Goal: Task Accomplishment & Management: Manage account settings

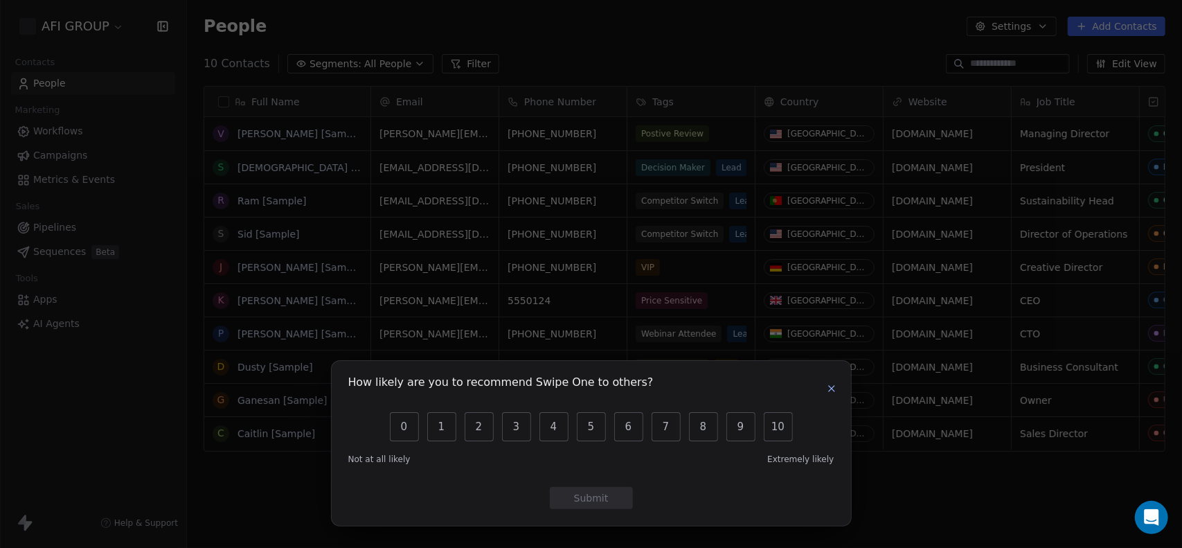
scroll to position [471, 985]
click at [831, 383] on icon "button" at bounding box center [831, 388] width 11 height 11
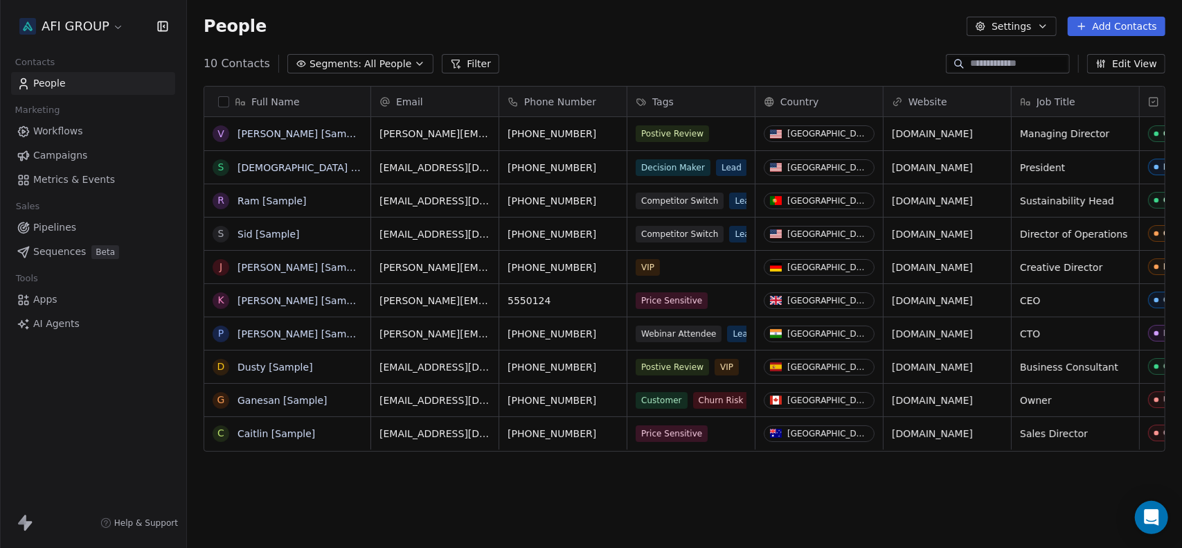
click at [46, 83] on span "People" at bounding box center [49, 83] width 33 height 15
click at [1016, 33] on button "Settings" at bounding box center [1011, 26] width 89 height 19
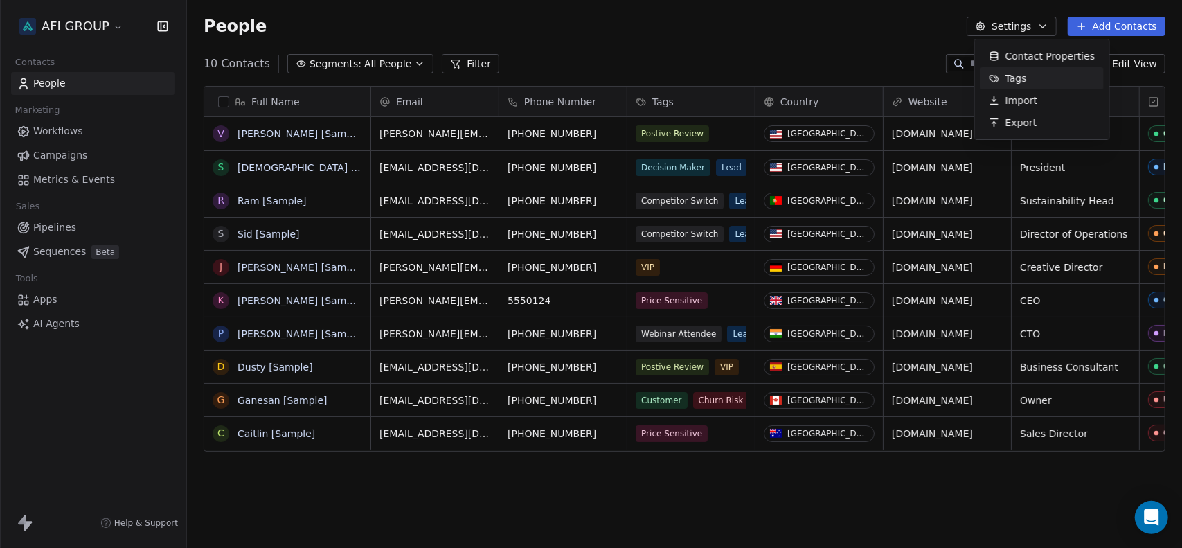
click at [93, 24] on html "AFI GROUP Contacts People Marketing Workflows Campaigns Metrics & Events Sales …" at bounding box center [591, 274] width 1182 height 548
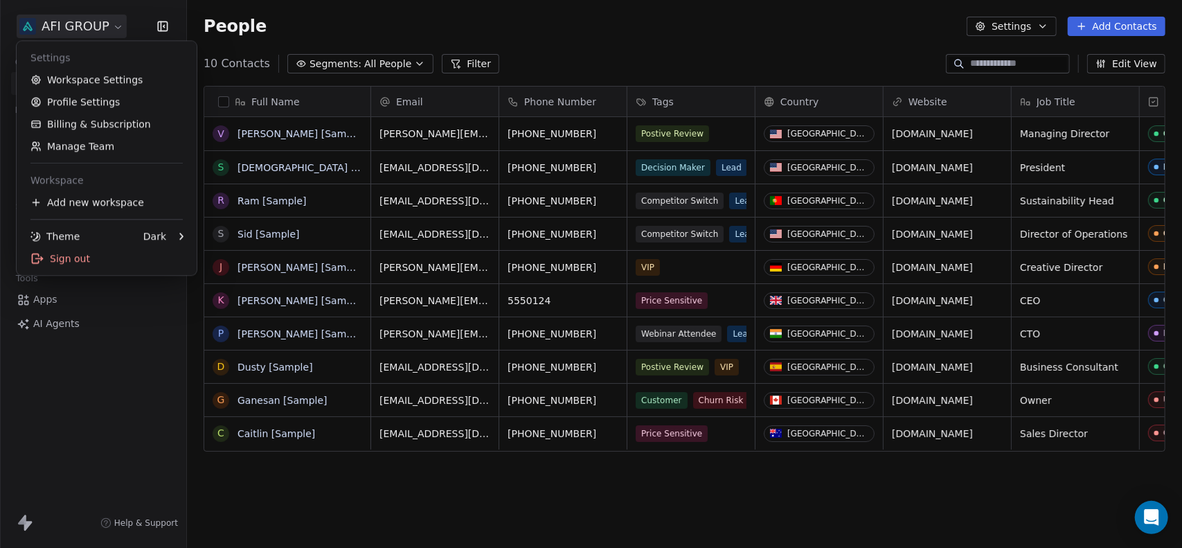
click at [93, 24] on html "AFI GROUP Contacts People Marketing Workflows Campaigns Metrics & Events Sales …" at bounding box center [591, 274] width 1182 height 548
click at [79, 143] on link "Manage Team" at bounding box center [106, 146] width 169 height 22
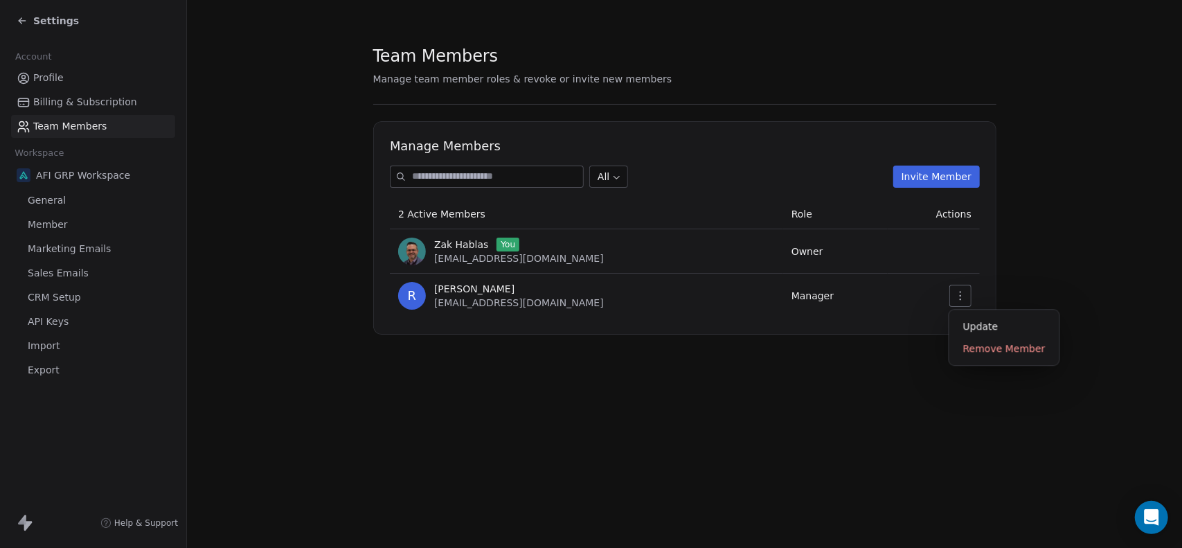
click at [964, 297] on icon "button" at bounding box center [960, 295] width 11 height 11
click at [967, 325] on div "Update" at bounding box center [1004, 326] width 99 height 22
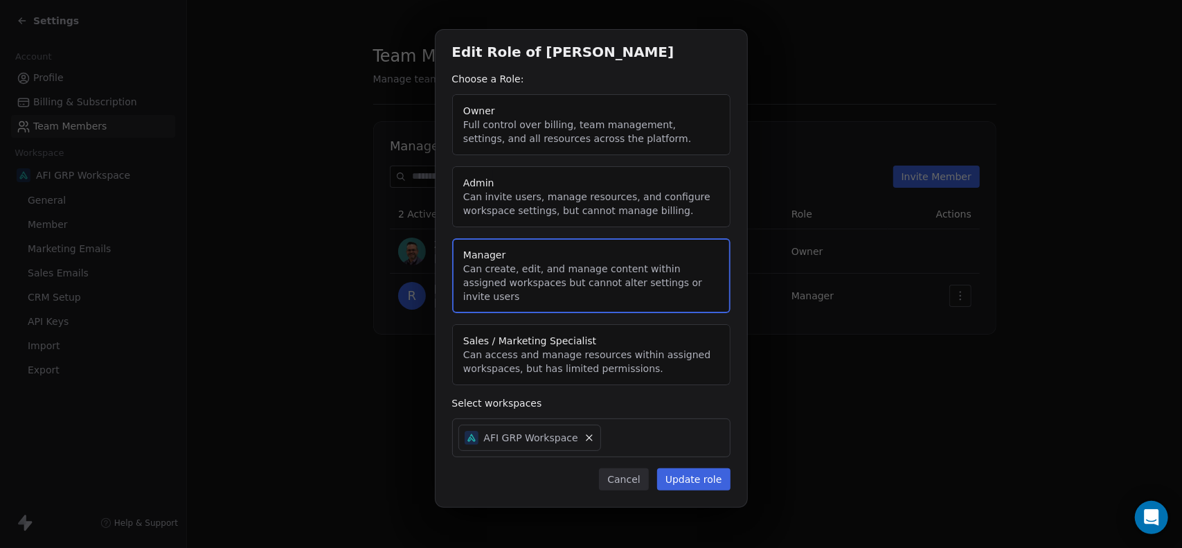
click at [643, 478] on button "Cancel" at bounding box center [623, 479] width 49 height 22
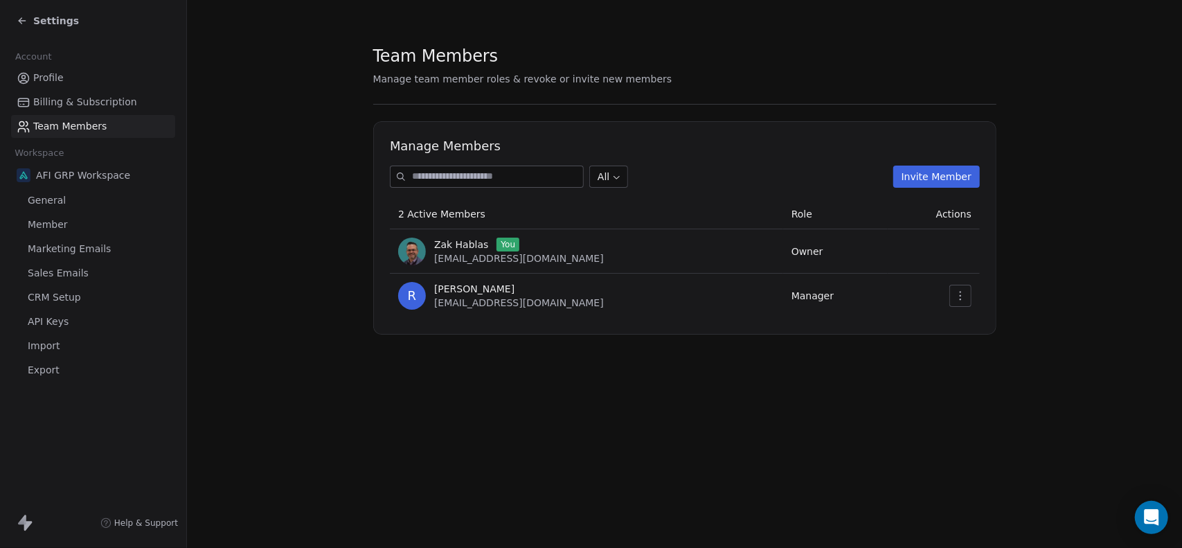
click at [935, 174] on button "Invite Member" at bounding box center [936, 176] width 87 height 22
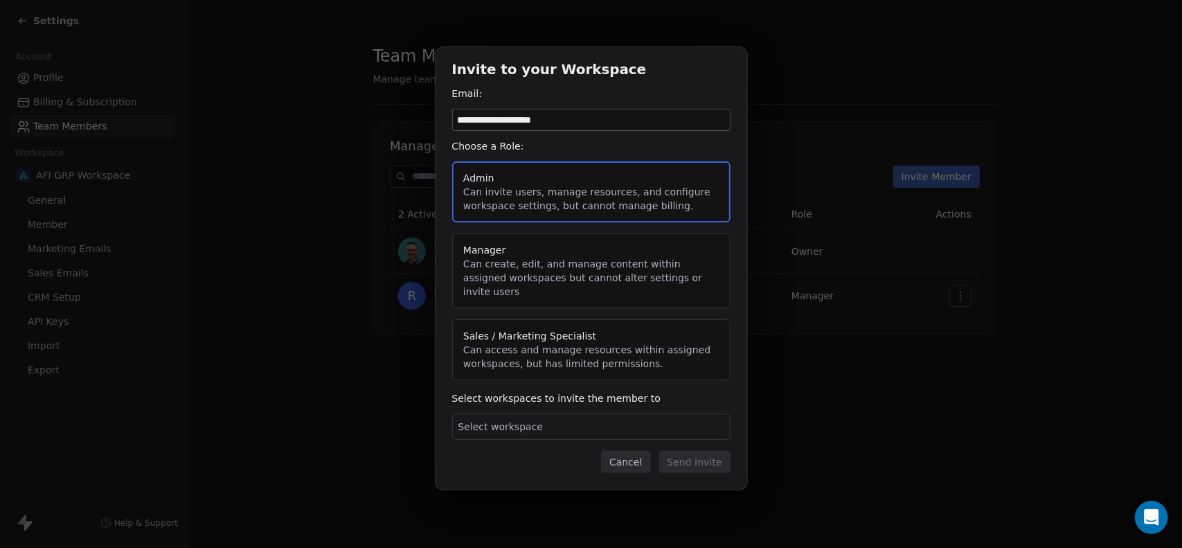
type input "**********"
click at [623, 264] on button "Manager Can create, edit, and manage content within assigned workspaces but can…" at bounding box center [591, 270] width 278 height 75
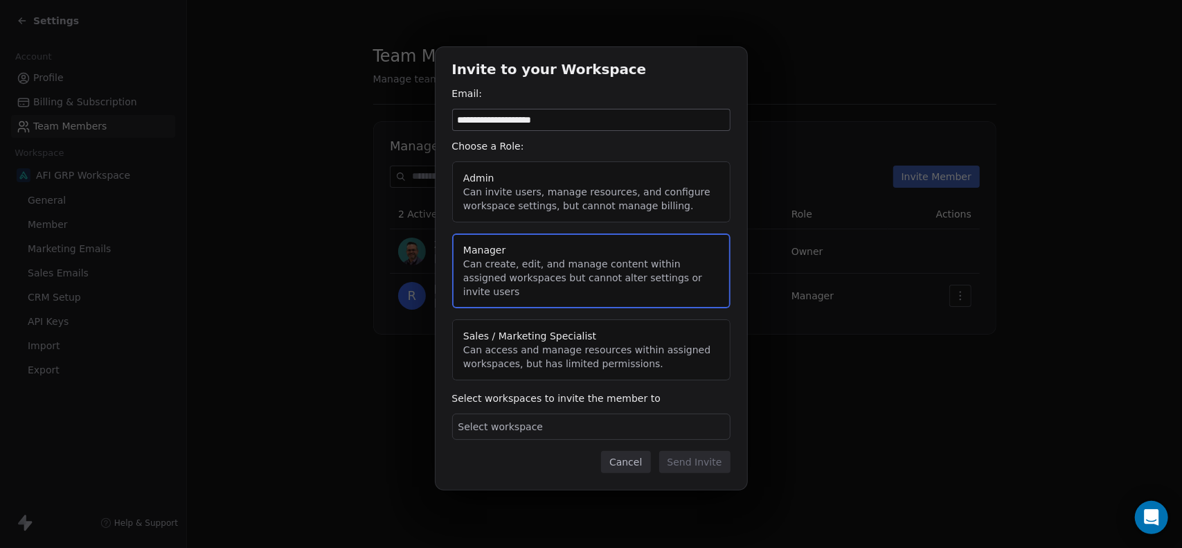
click at [592, 420] on div "Select workspace" at bounding box center [591, 426] width 278 height 26
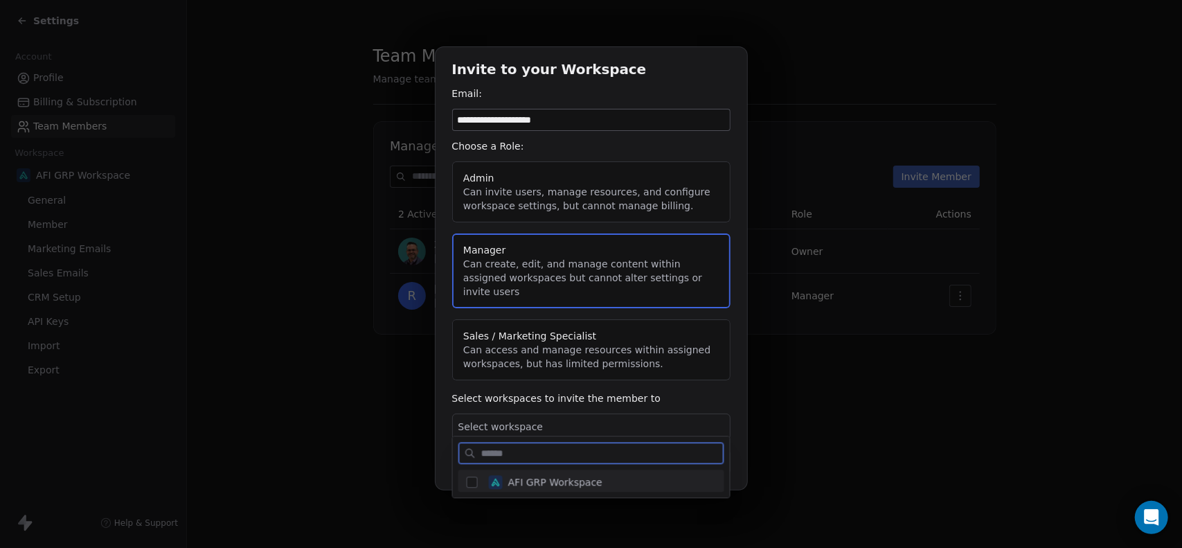
click at [571, 490] on div "AFI GRP Workspace" at bounding box center [599, 481] width 233 height 25
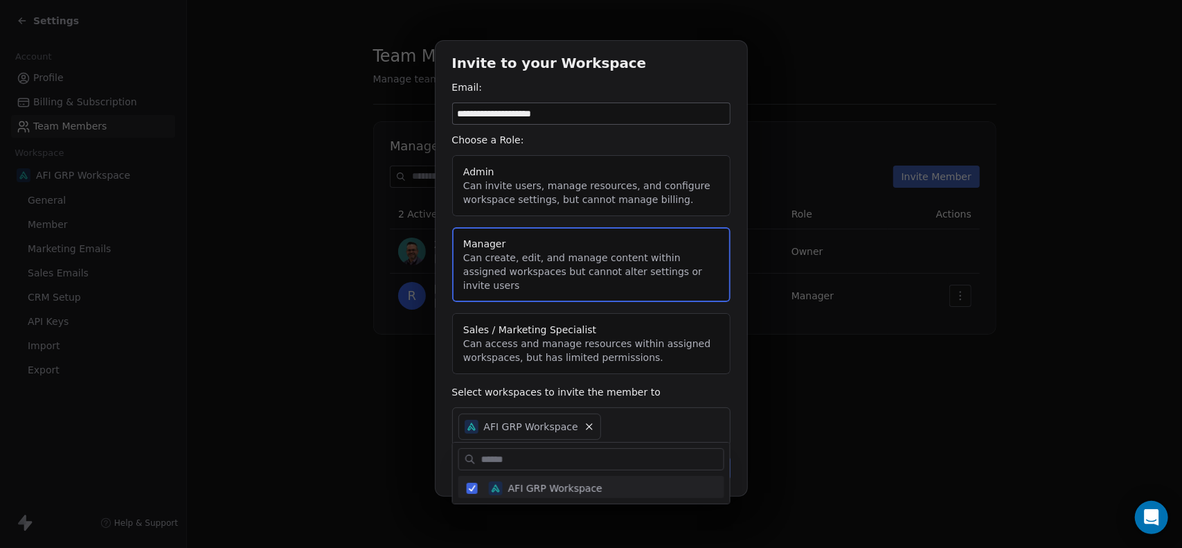
click at [712, 394] on div "**********" at bounding box center [591, 274] width 1182 height 510
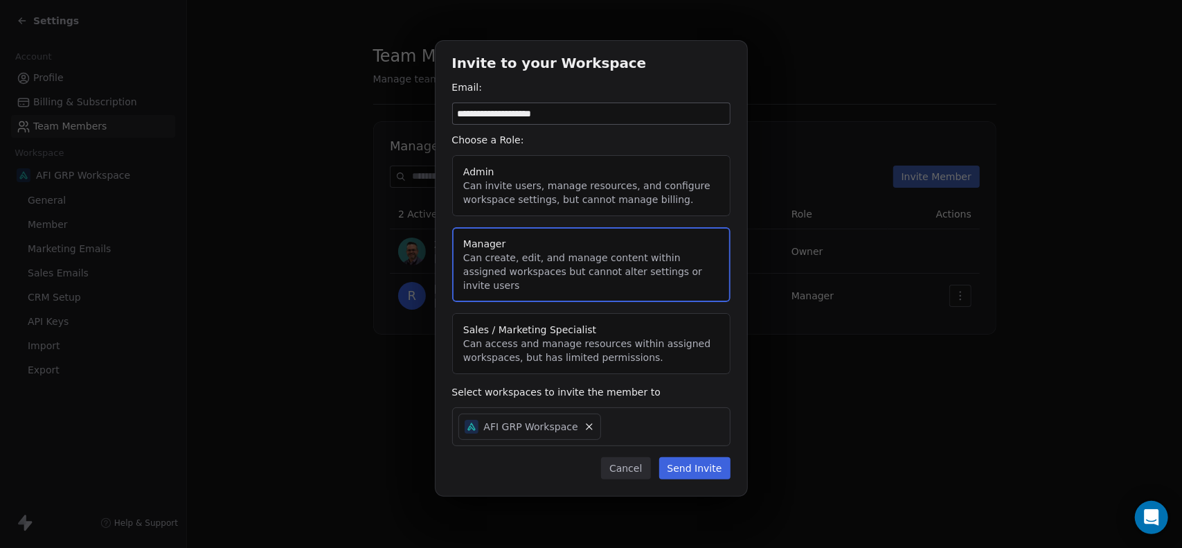
click at [691, 462] on button "Send Invite" at bounding box center [694, 468] width 71 height 22
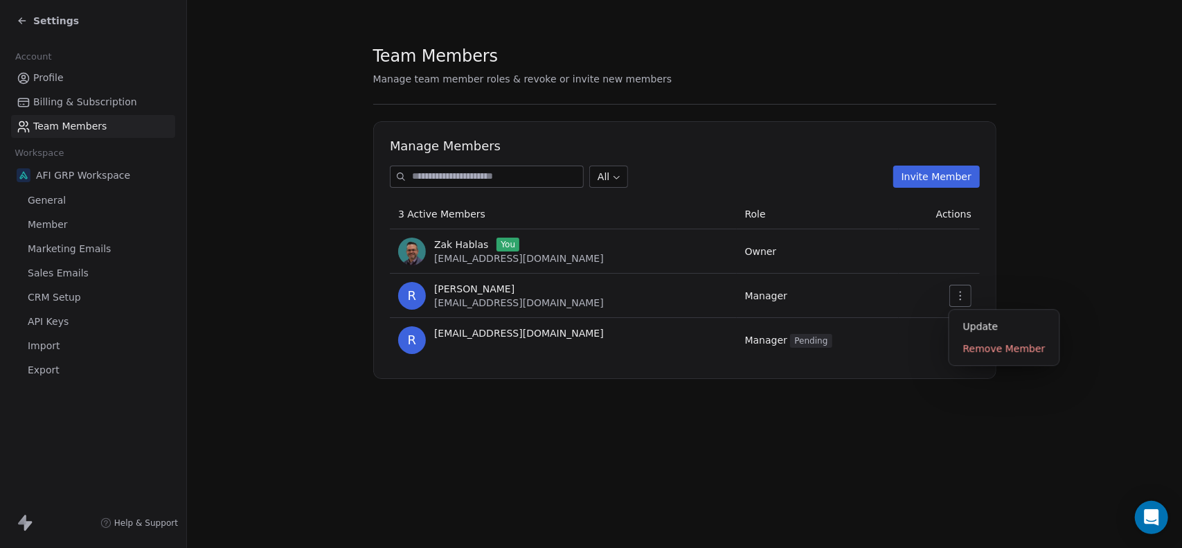
click at [960, 291] on icon "button" at bounding box center [959, 295] width 1 height 9
click at [972, 347] on div "Remove Member" at bounding box center [1004, 348] width 99 height 22
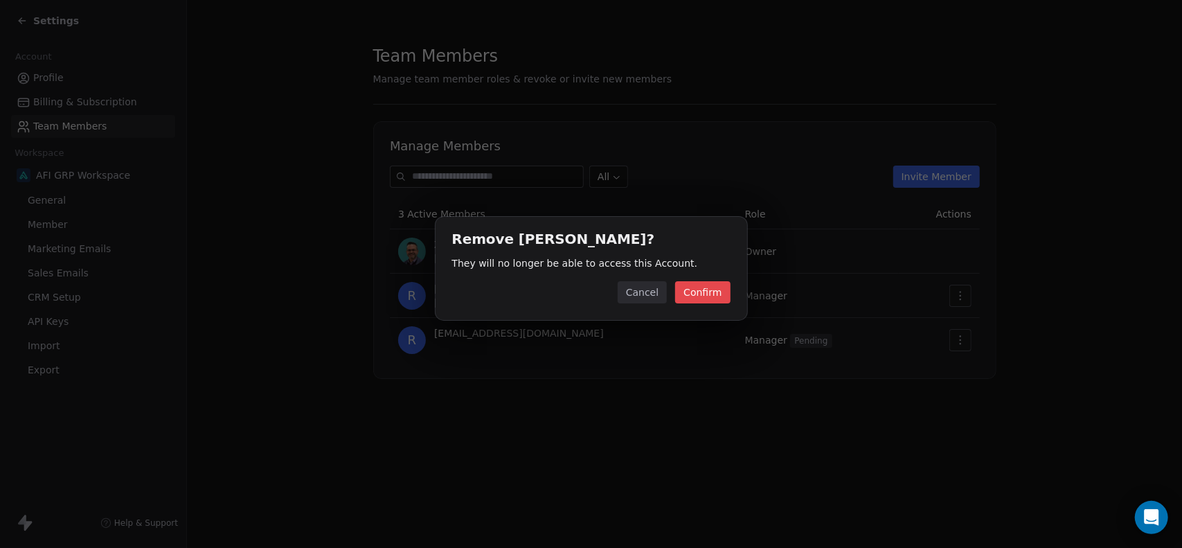
click at [704, 294] on button "Confirm" at bounding box center [702, 292] width 55 height 22
